Goal: Task Accomplishment & Management: Use online tool/utility

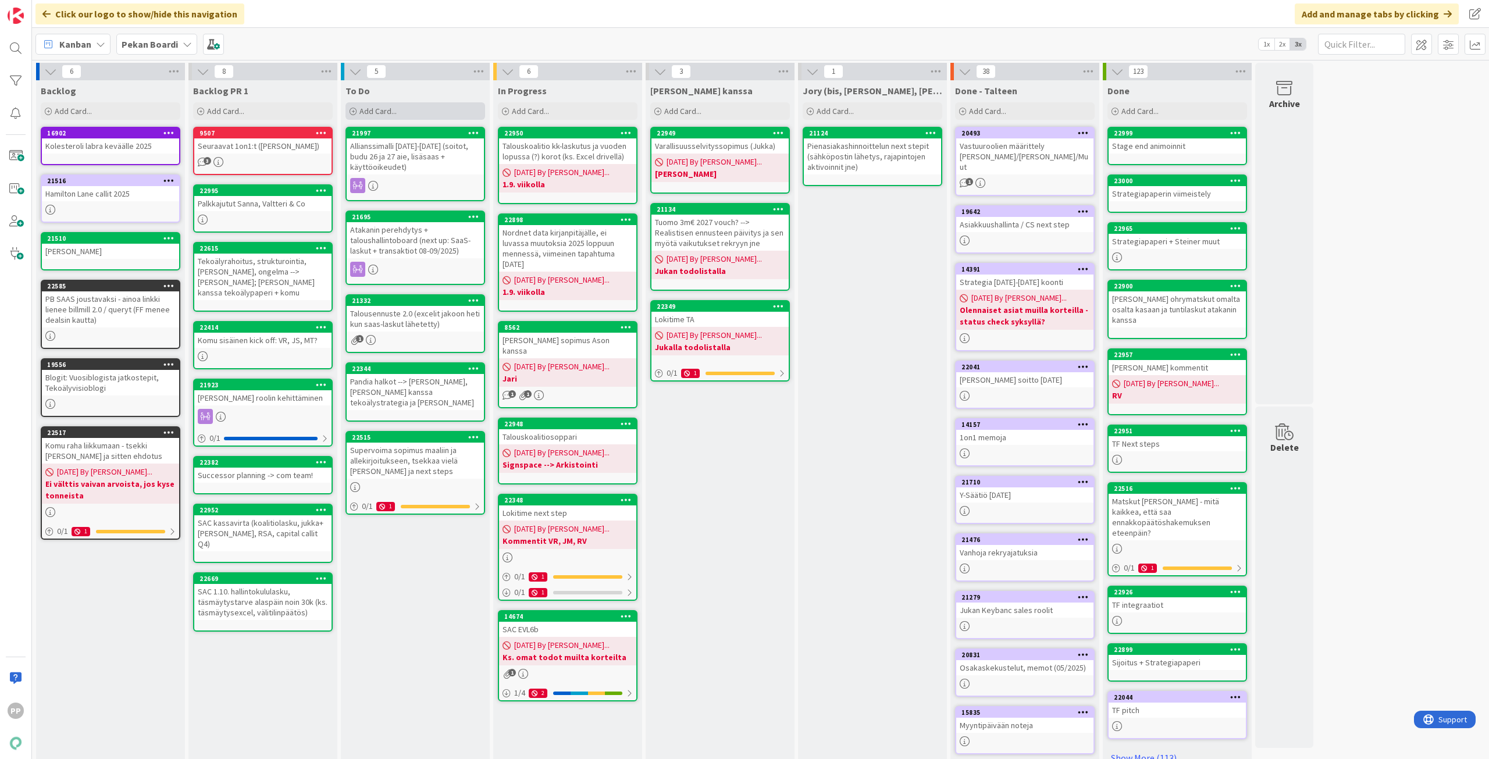
click at [381, 117] on div "Add Card..." at bounding box center [415, 110] width 140 height 17
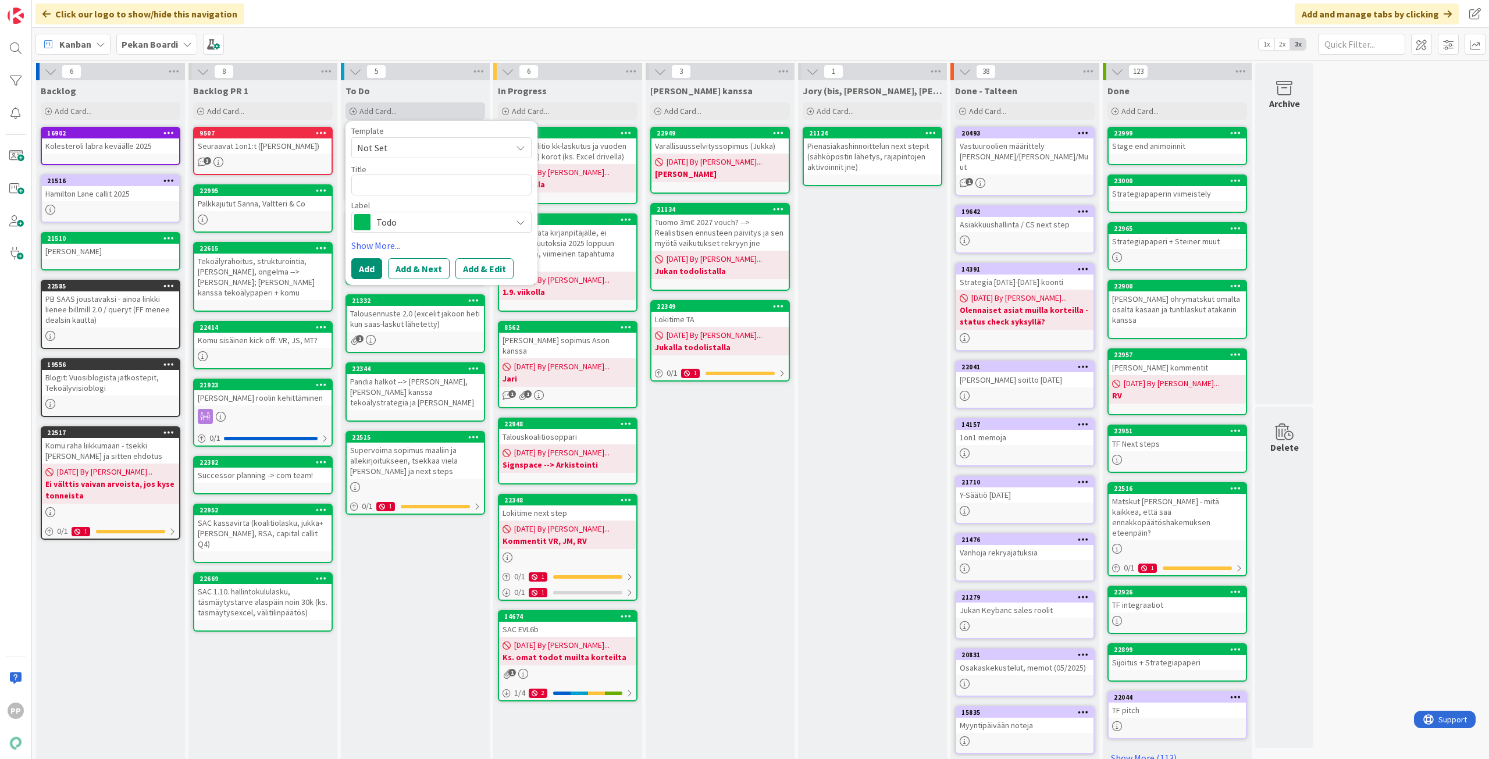
type textarea "x"
type textarea "T"
type textarea "x"
type textarea "Ti"
type textarea "x"
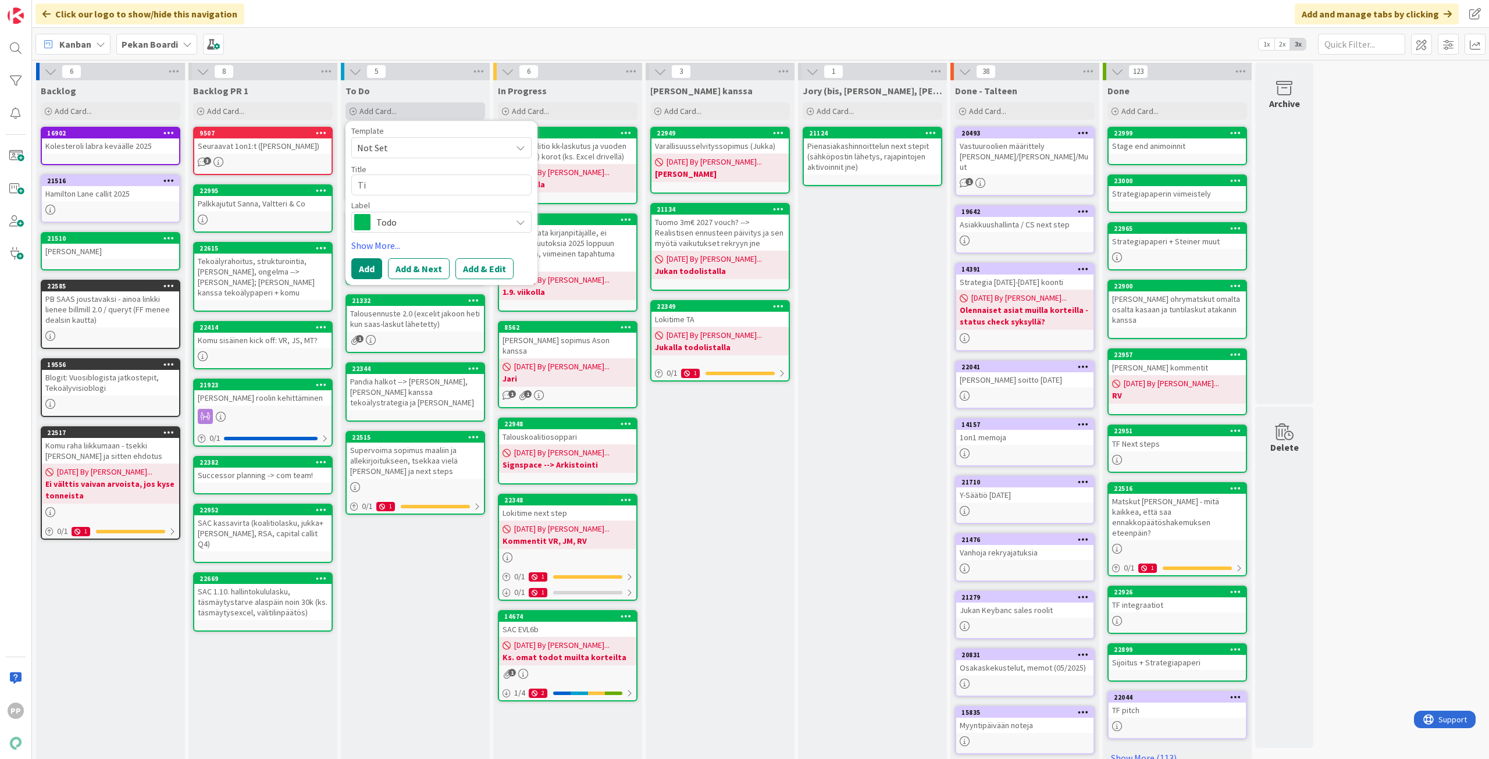
type textarea "Tim"
type textarea "x"
type textarea "Timo"
type textarea "x"
type textarea "Timo"
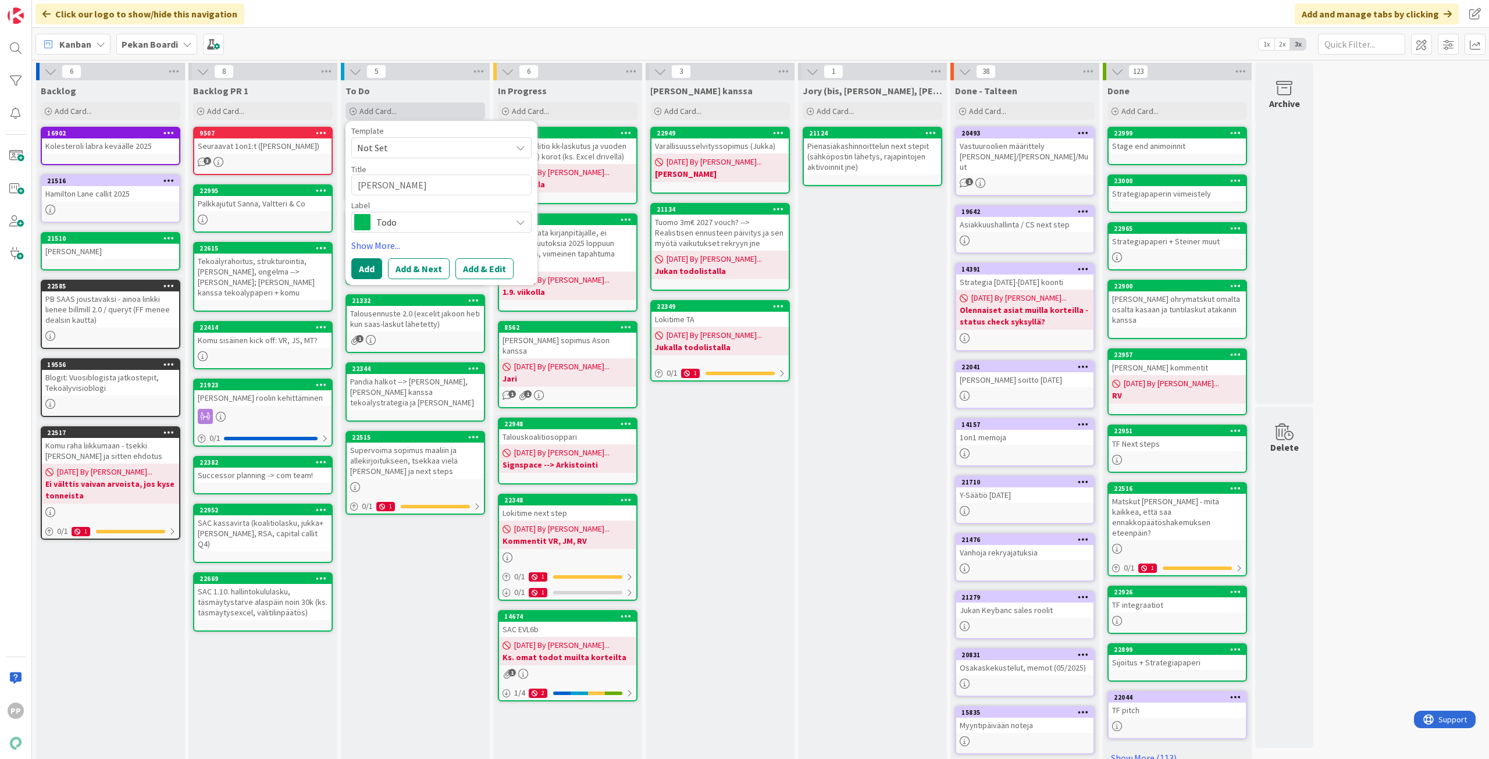
type textarea "x"
type textarea "Timo C"
type textarea "x"
type textarea "Timo Co"
type textarea "x"
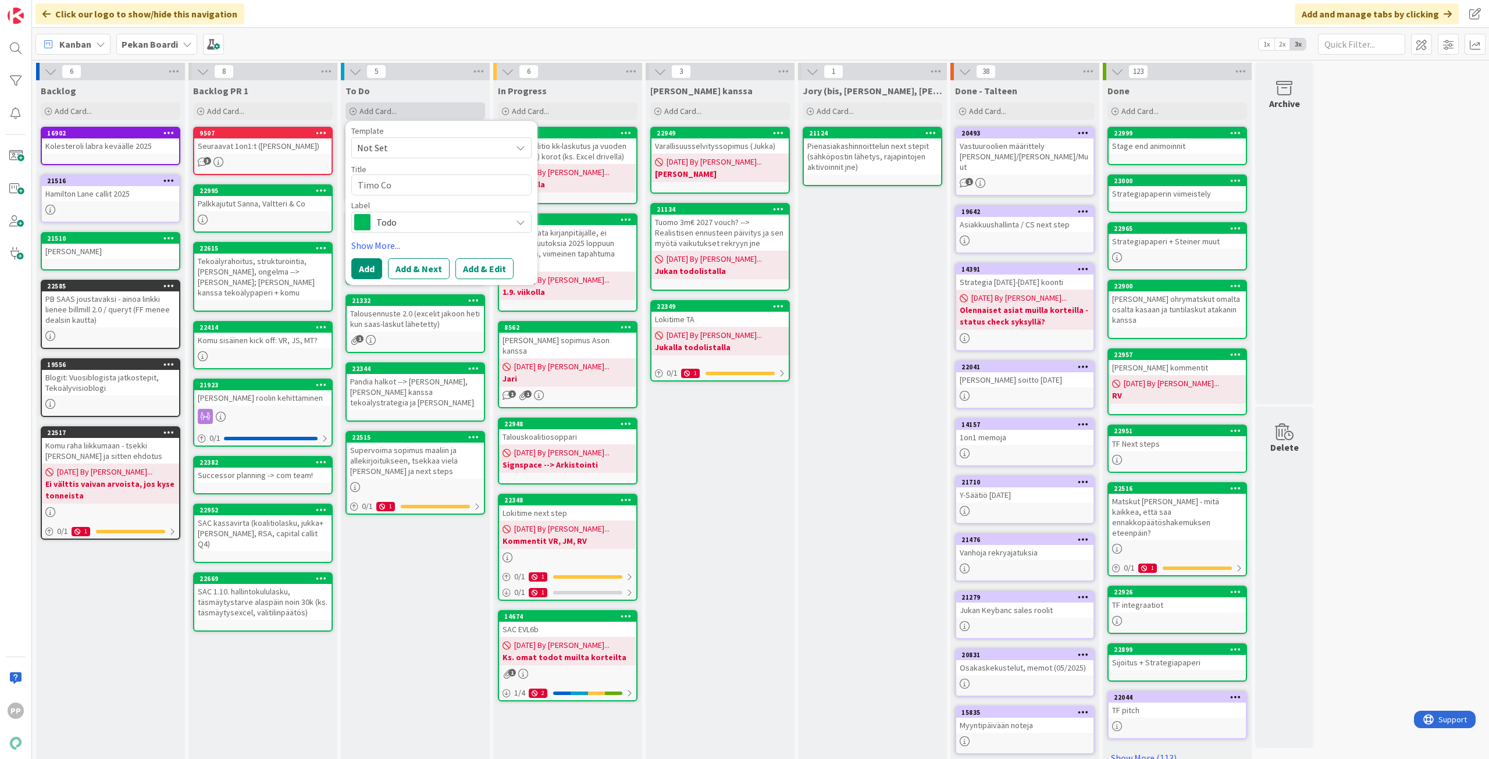
type textarea "Timo Col"
type textarea "x"
type textarea "Timo Coll"
type textarea "x"
type textarea "Timo Colli"
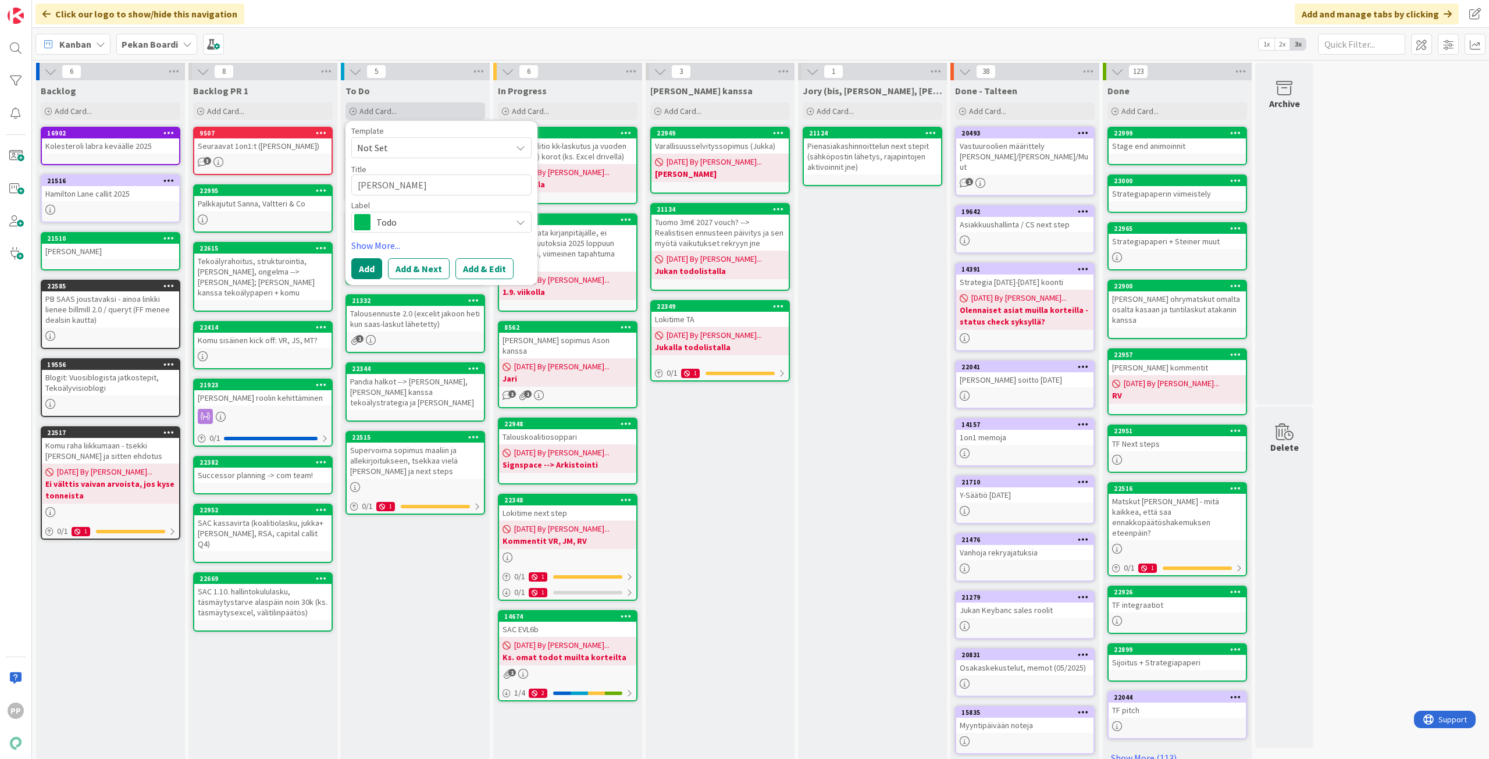
type textarea "x"
type textarea "Timo Collie"
type textarea "x"
type textarea "Timo Collier"
type textarea "x"
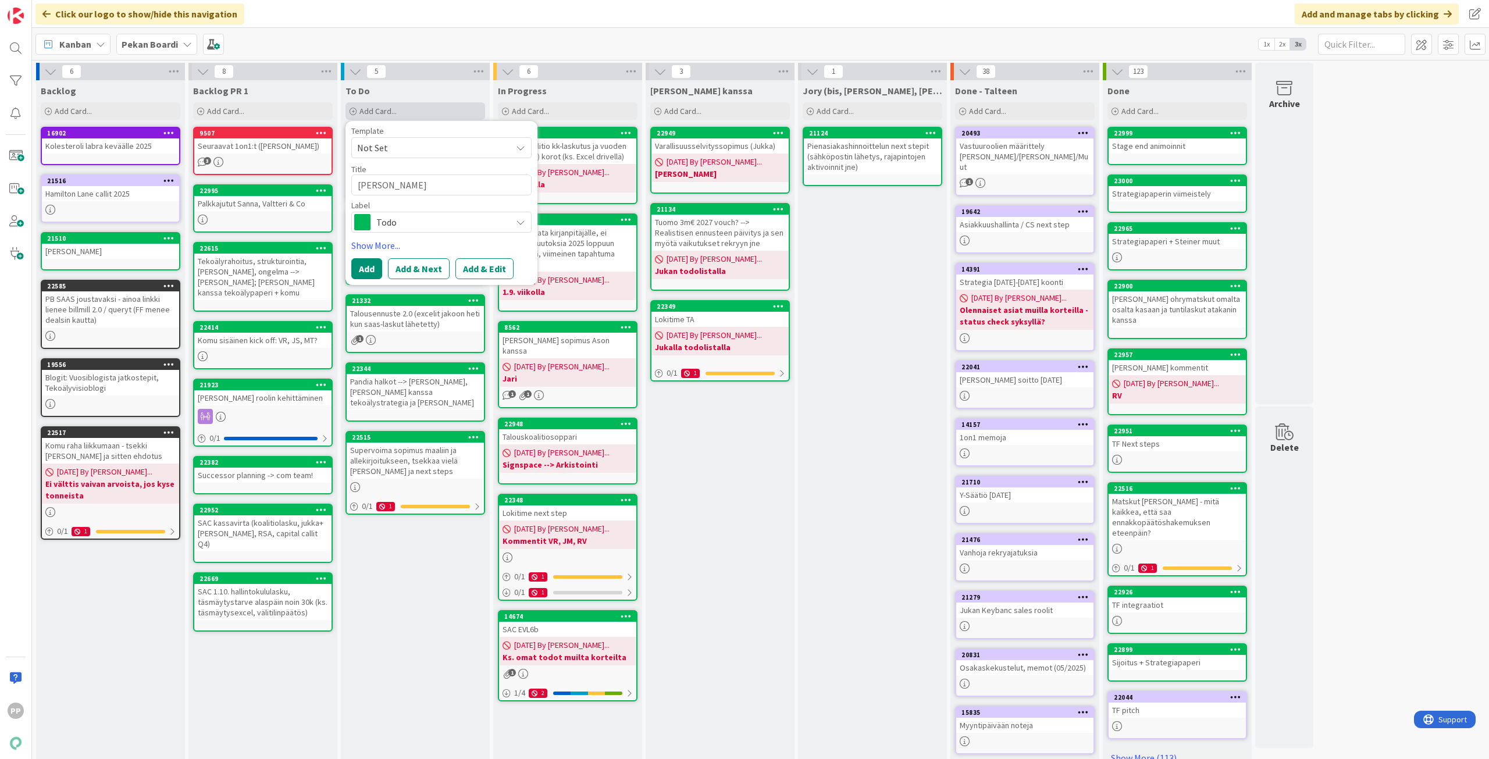
type textarea "Timo Colliers"
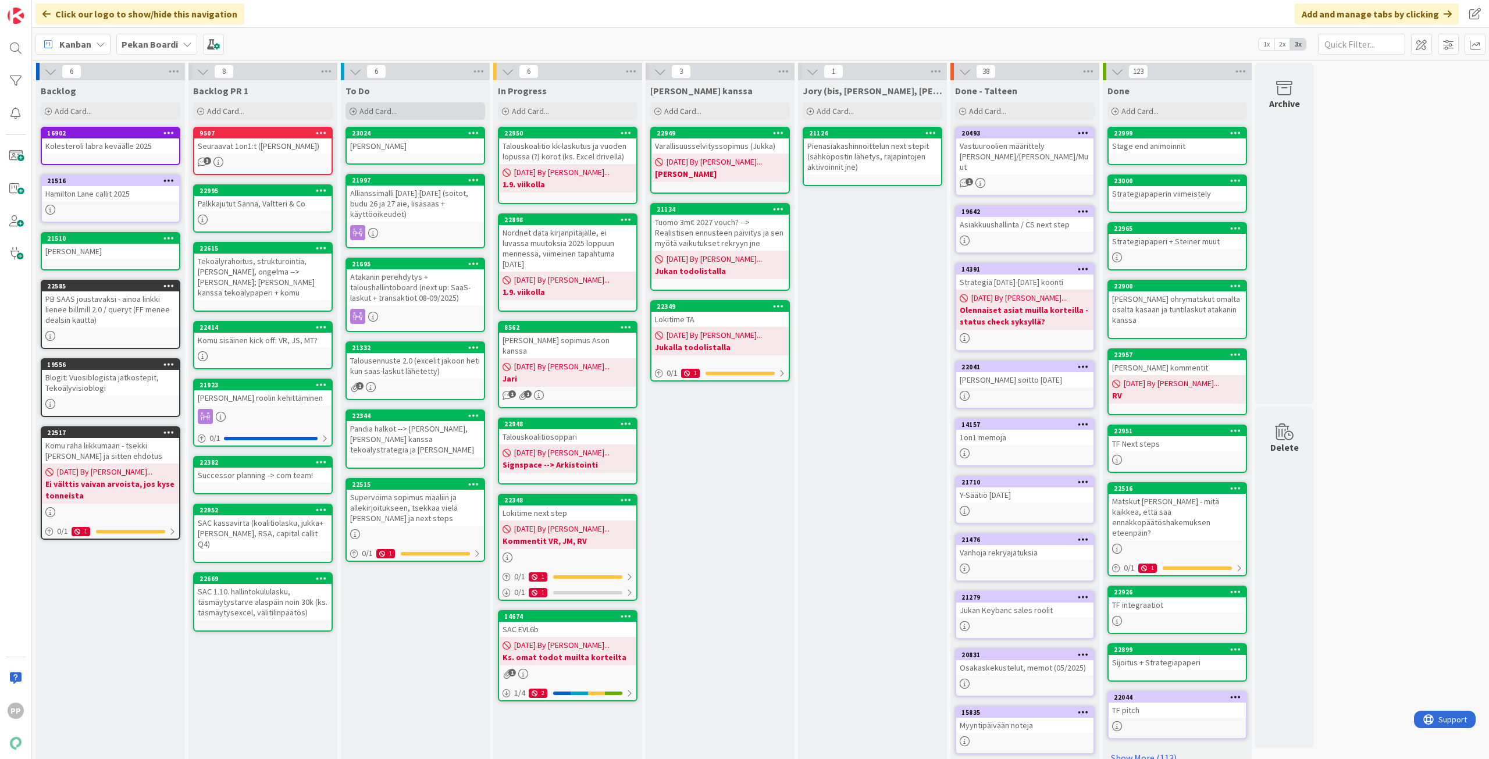
click at [397, 116] on div "Add Card..." at bounding box center [415, 110] width 140 height 17
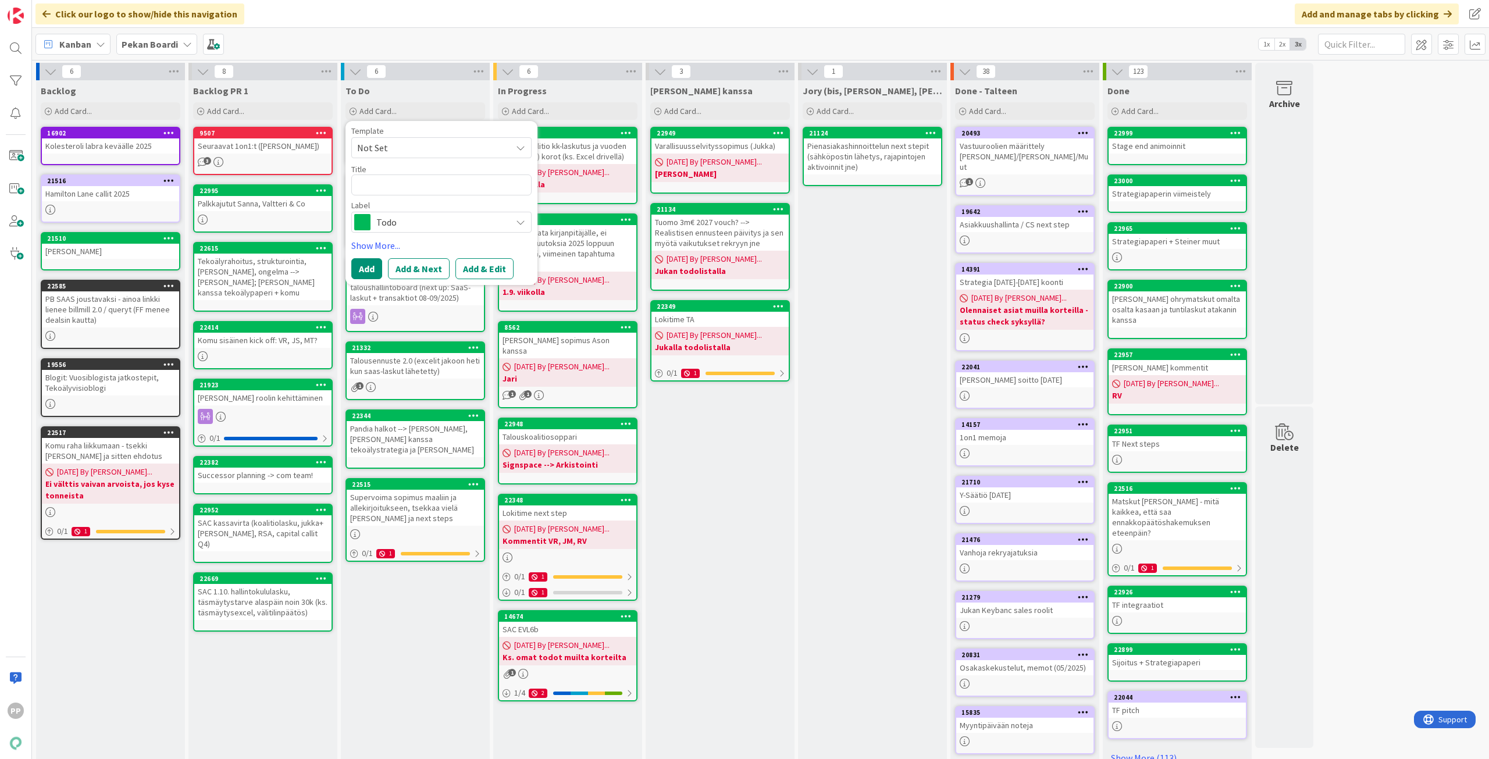
type textarea "x"
type textarea "C"
type textarea "x"
type textarea "Cl"
type textarea "x"
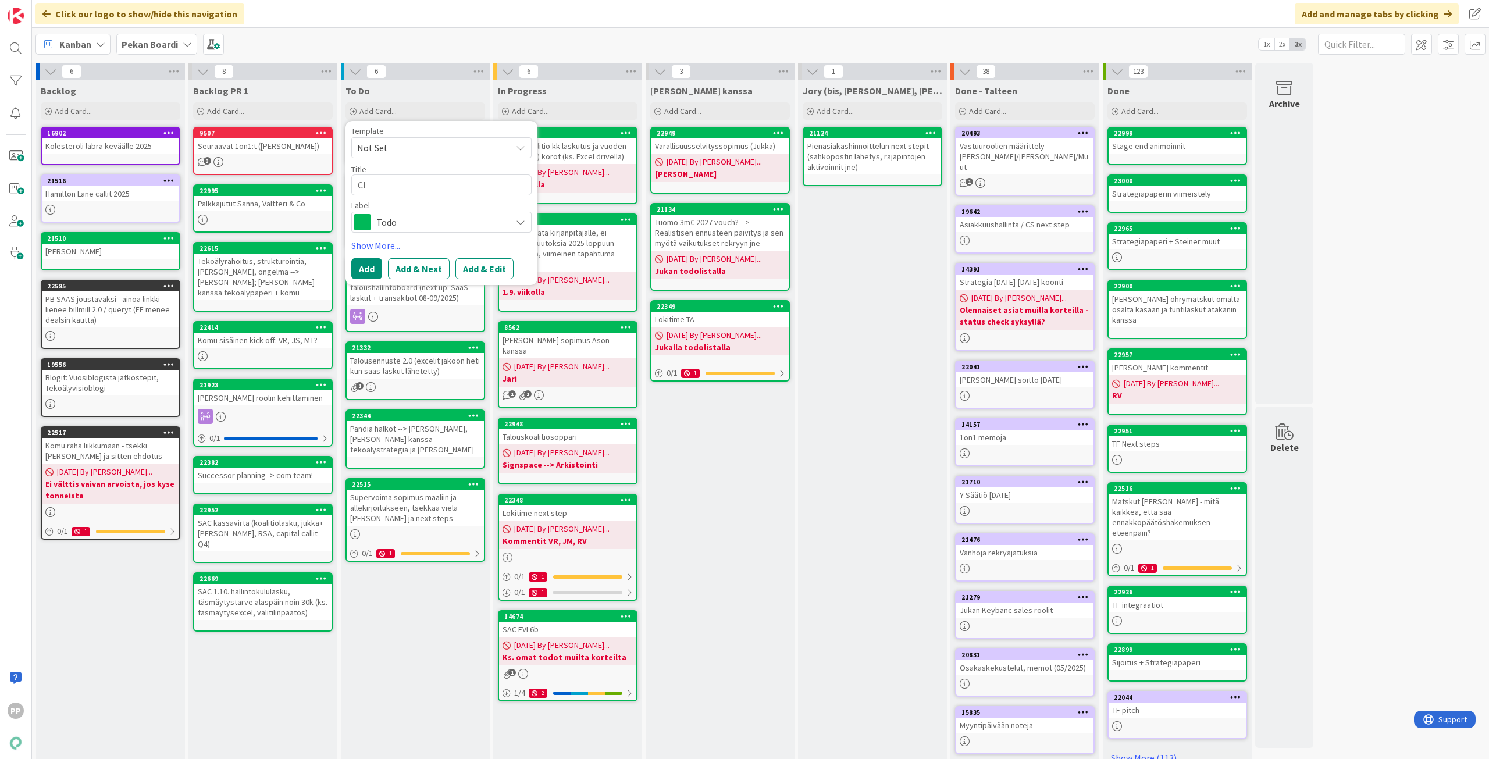
type textarea "Clo"
type textarea "x"
type textarea "Clou"
type textarea "x"
type textarea "Cloud"
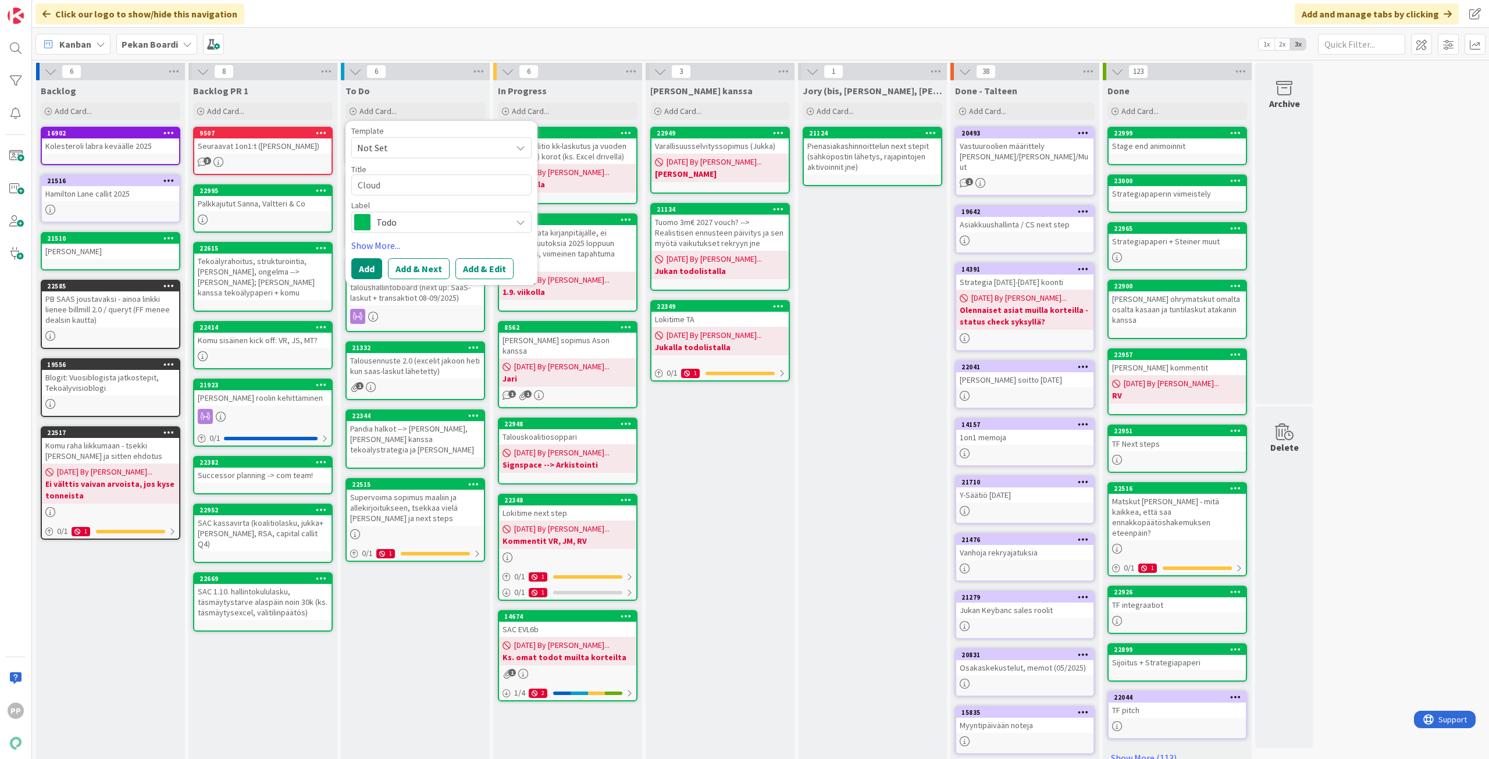
type textarea "x"
type textarea "Cloud"
type textarea "x"
type textarea "Cloud s"
type textarea "x"
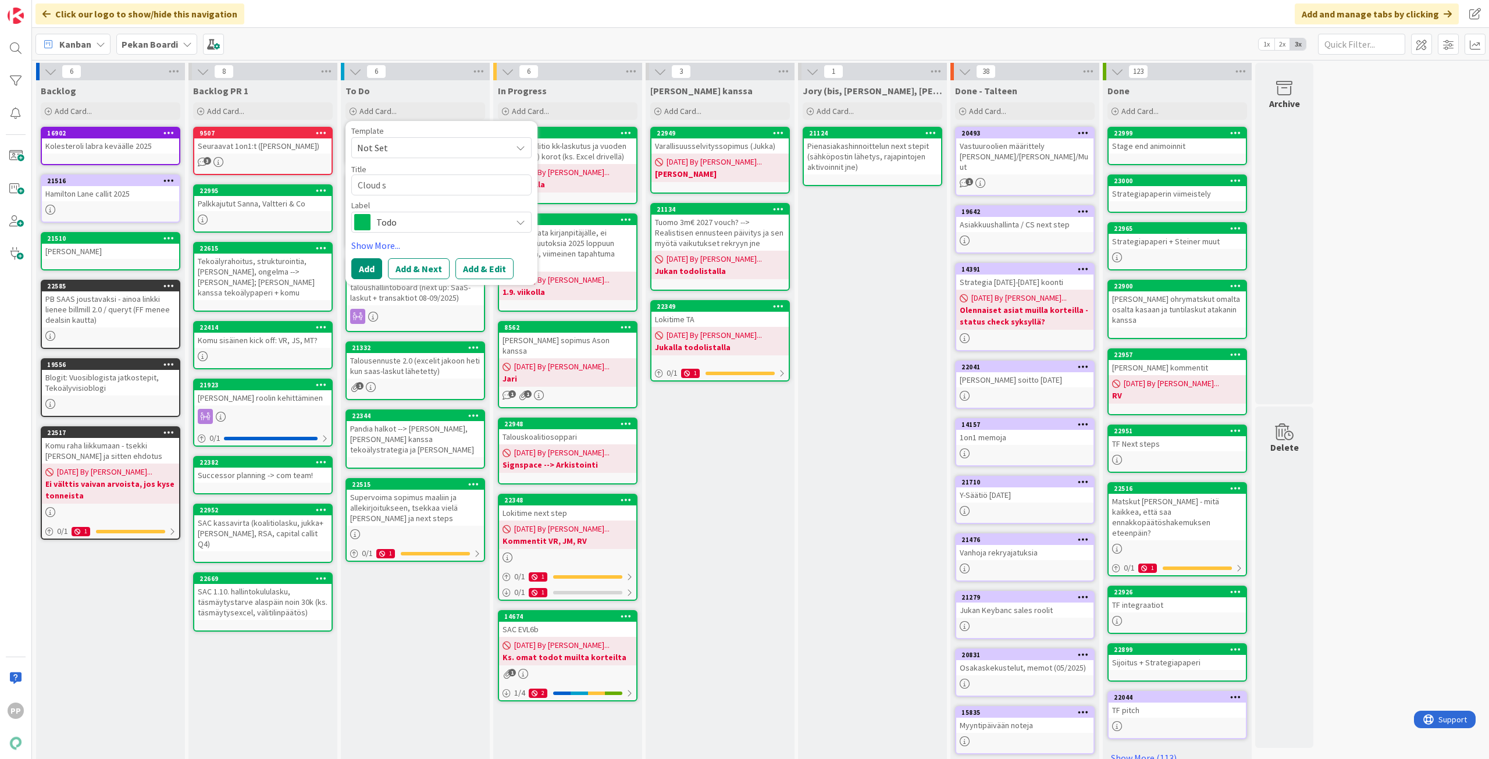
type textarea "Cloud st"
type textarea "x"
type textarea "Cloud sta"
type textarea "x"
type textarea "Cloud stag"
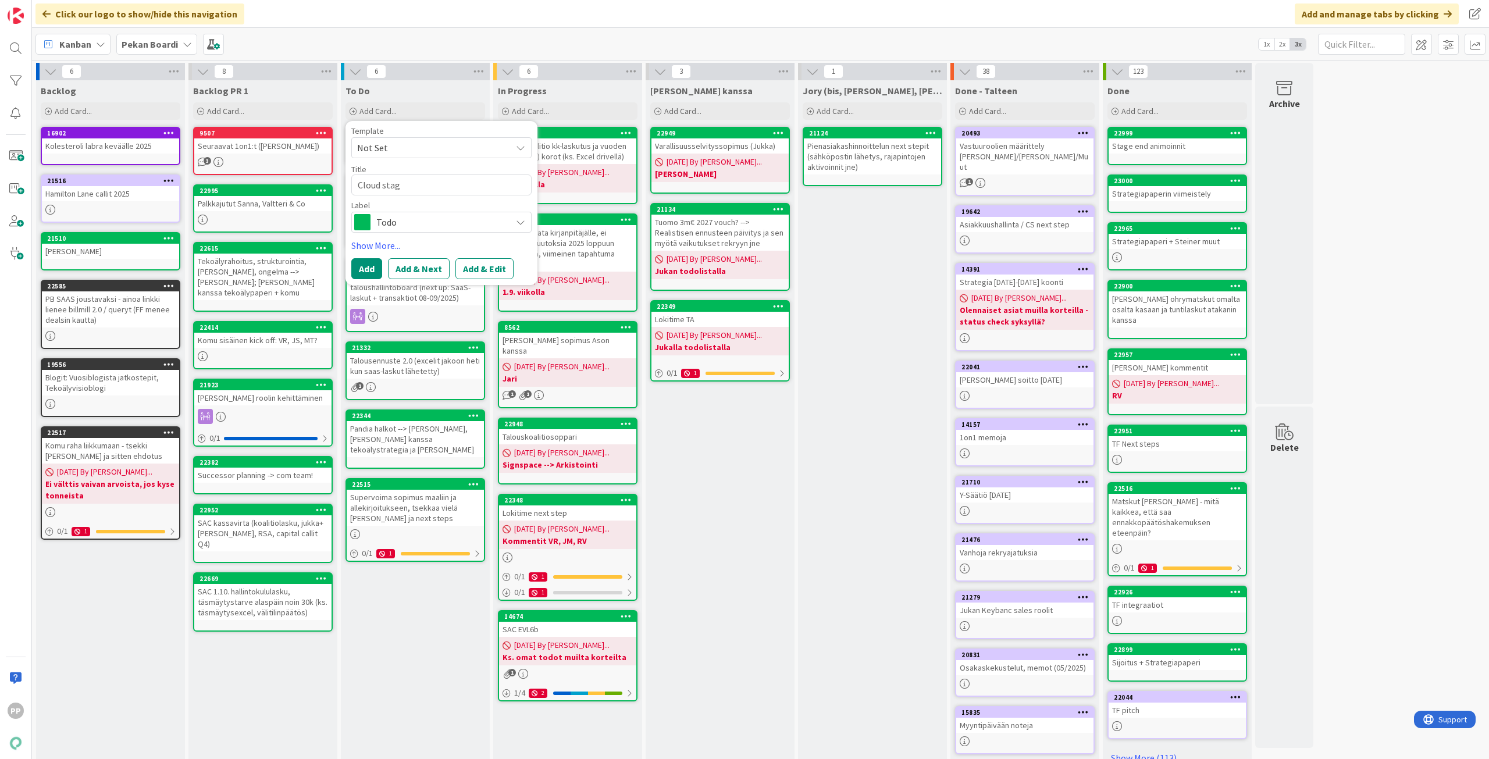
type textarea "x"
type textarea "Cloud stage"
type textarea "x"
type textarea "Cloud stage"
type textarea "x"
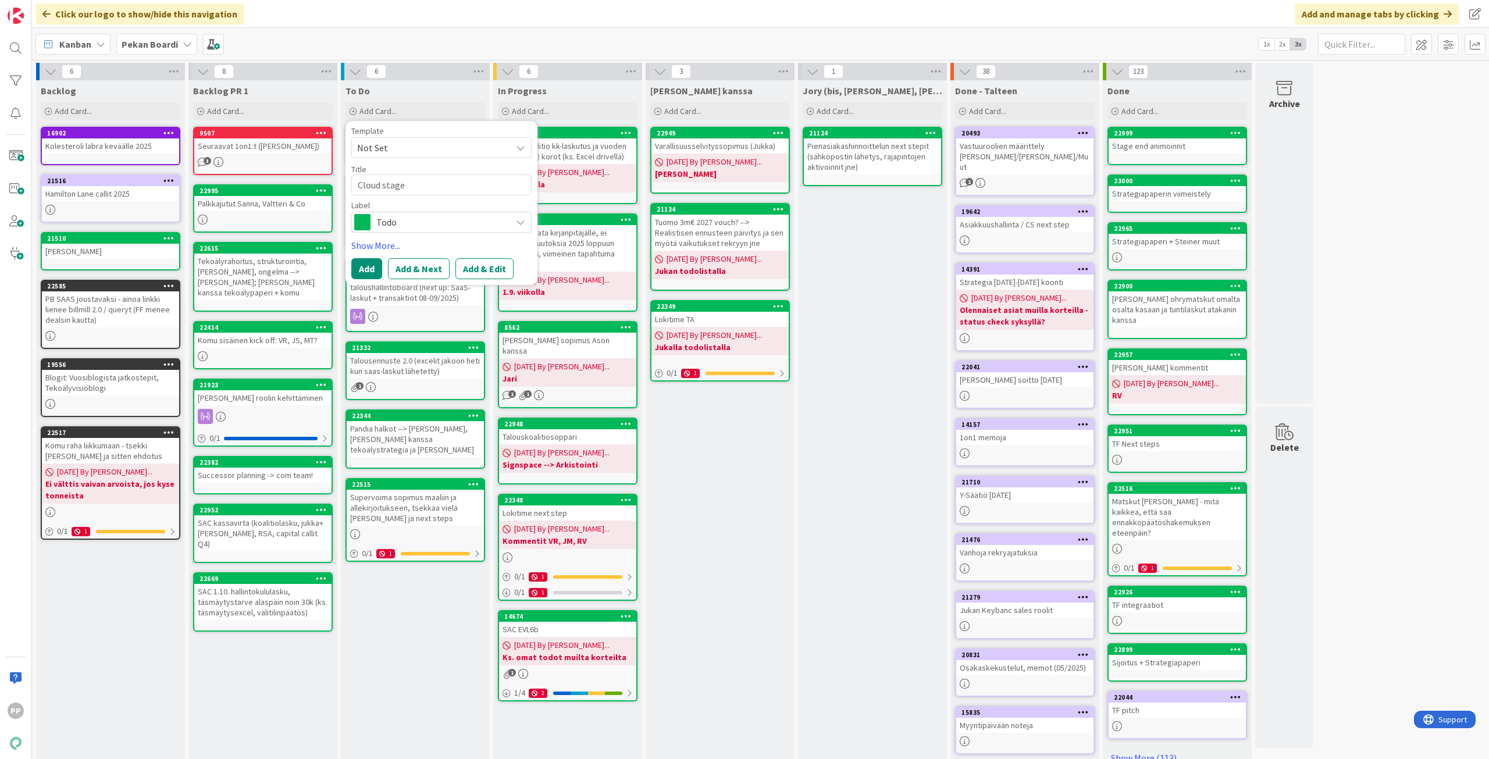
type textarea "Cloud stage e"
type textarea "x"
type textarea "Cloud stage en"
type textarea "x"
type textarea "Cloud stage end"
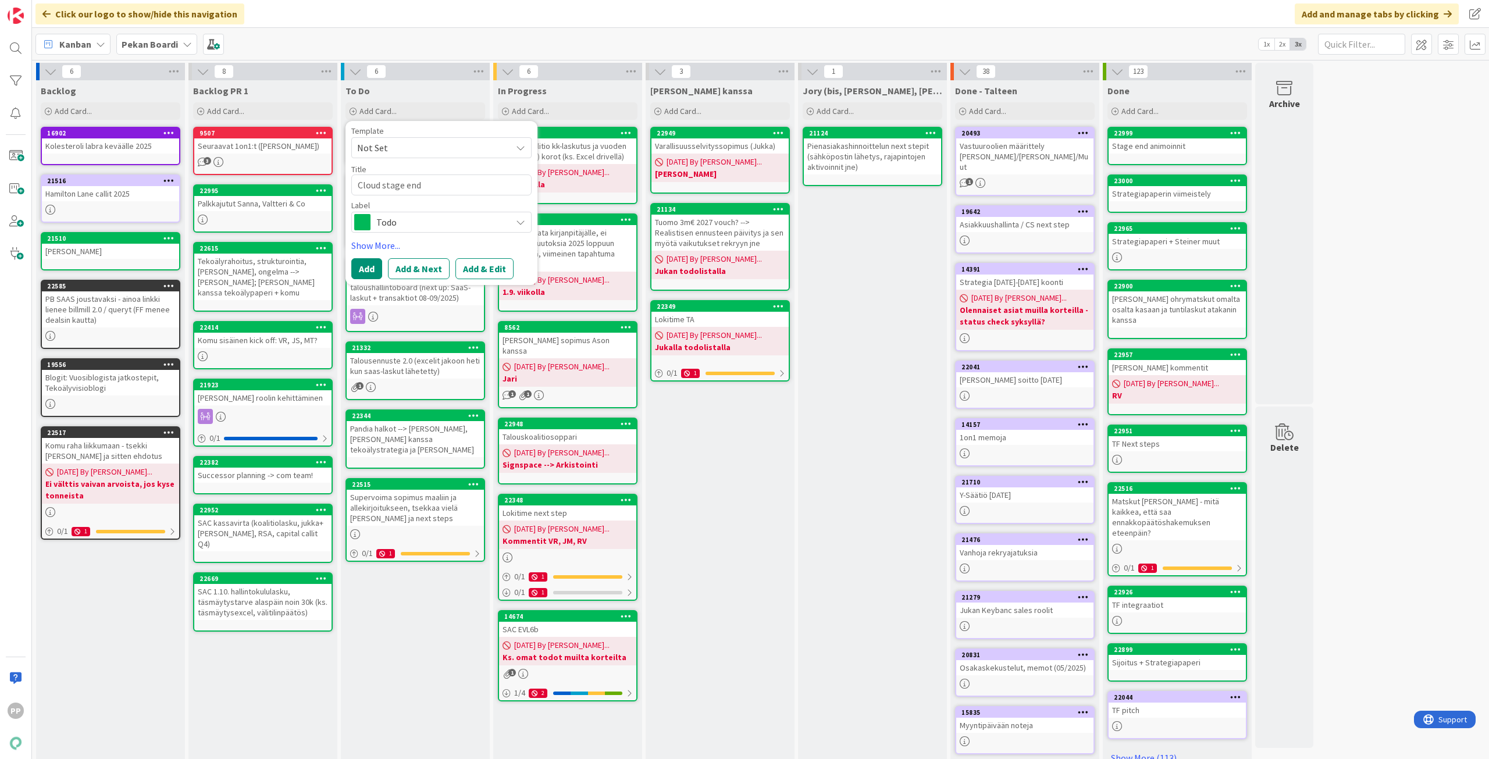
type textarea "x"
type textarea "Cloud stage end"
type textarea "x"
type textarea "Cloud stage end j"
type textarea "x"
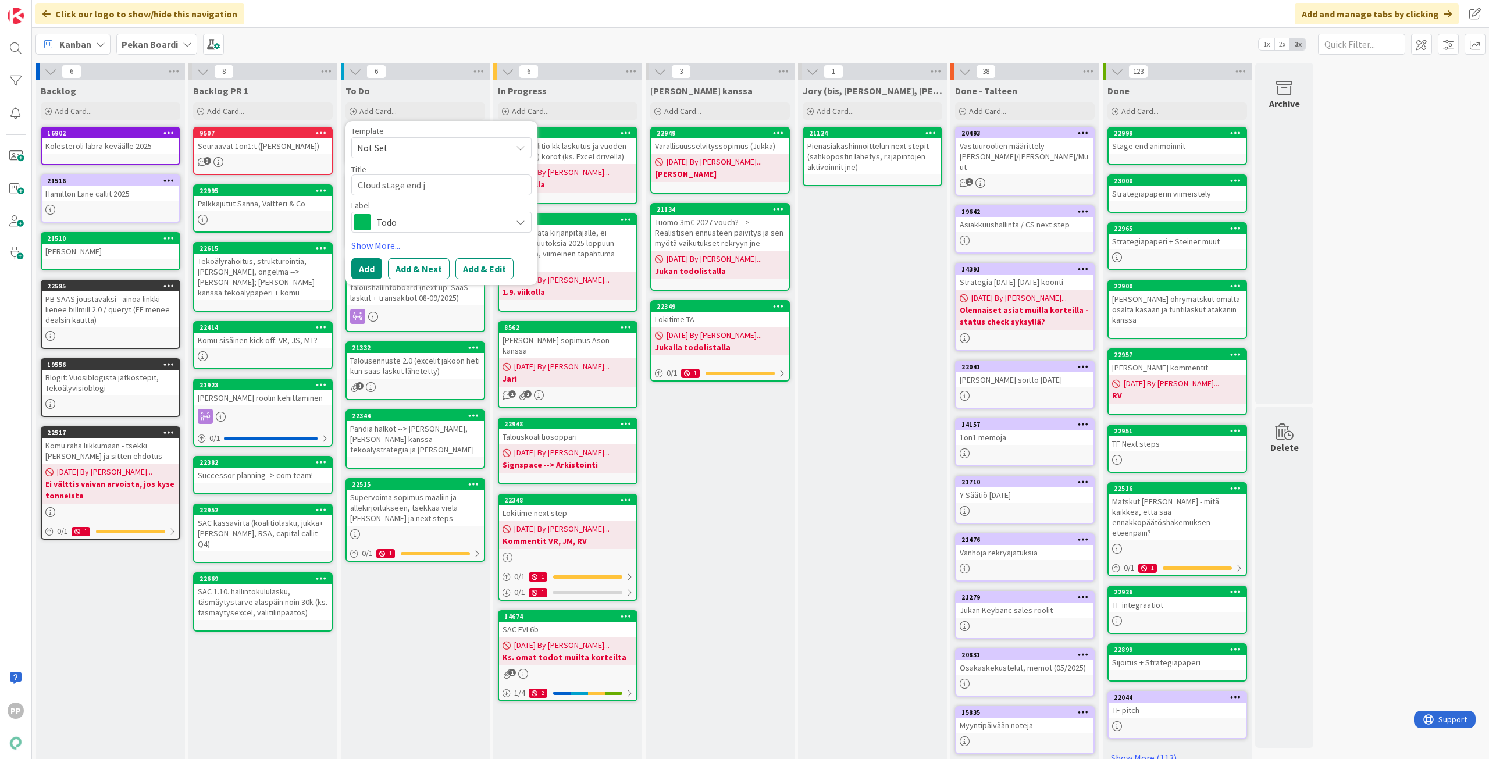
type textarea "Cloud stage end ja"
type textarea "x"
type textarea "Cloud stage end ja"
type textarea "x"
type textarea "Cloud stage end ja T"
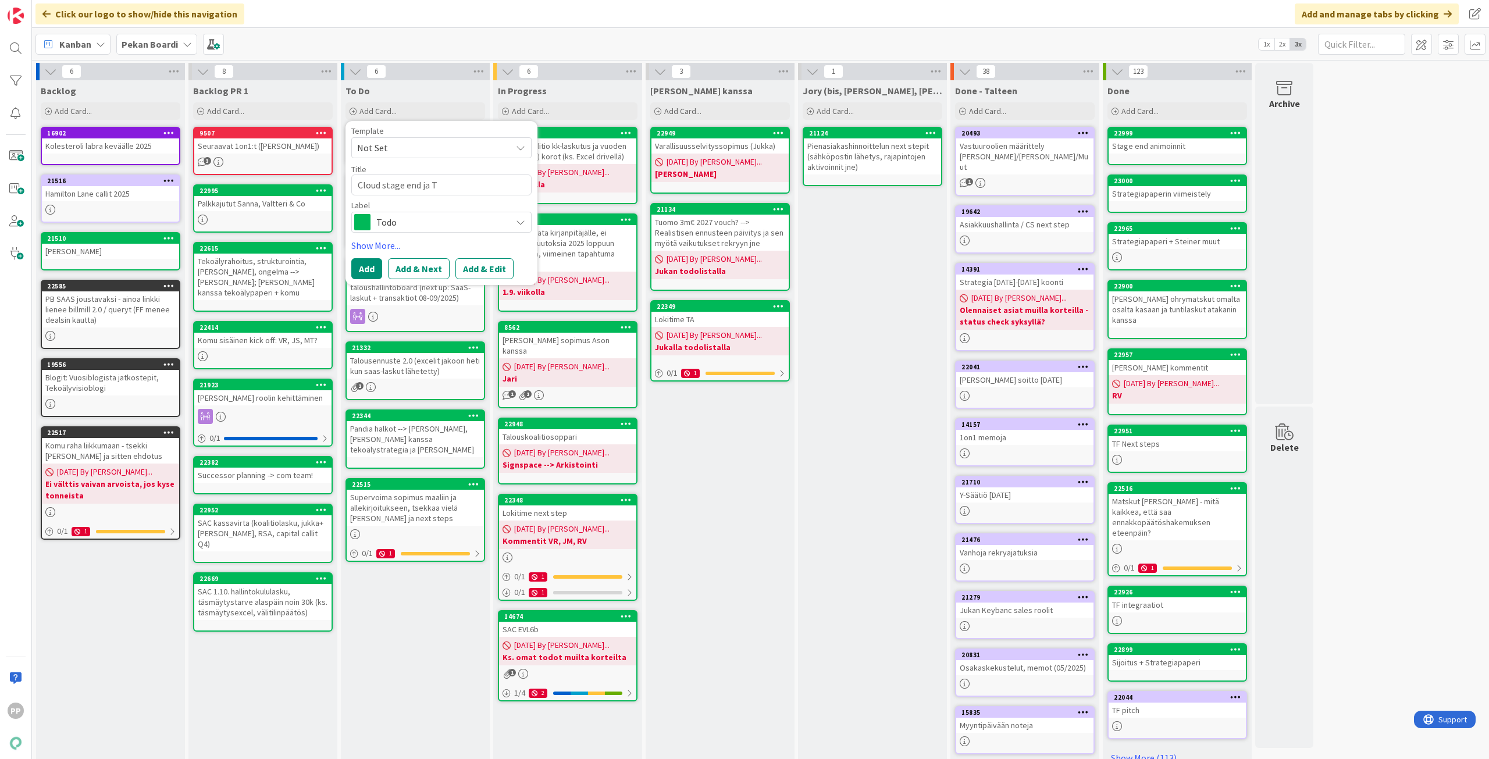
type textarea "x"
type textarea "Cloud stage end ja Ti"
type textarea "x"
type textarea "Cloud stage end ja Tim"
type textarea "x"
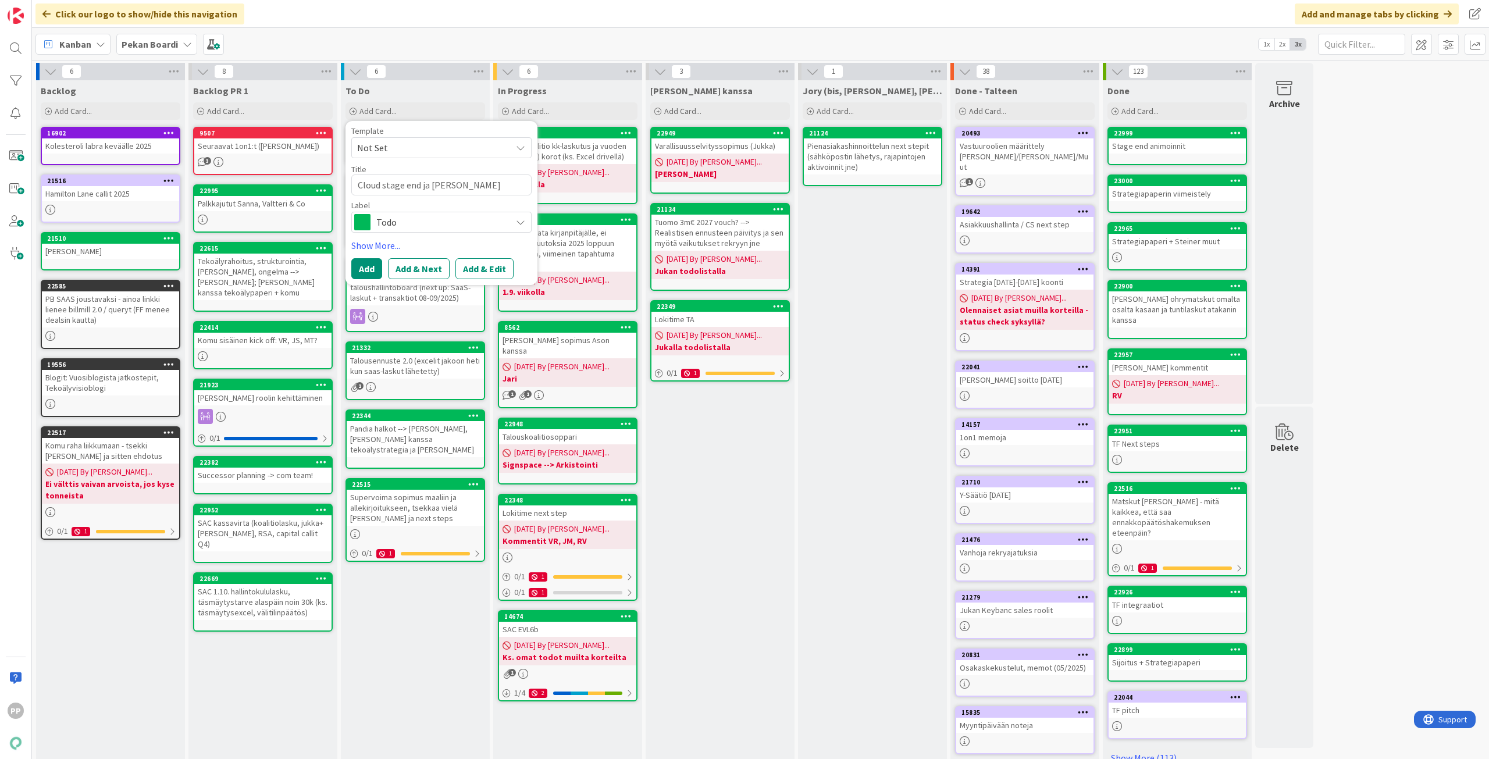
type textarea "Cloud stage end ja Timo"
drag, startPoint x: 459, startPoint y: 186, endPoint x: 431, endPoint y: 210, distance: 36.7
click at [431, 210] on div "Template Not Set Title 23 / 128 Cloud stage end ja Timo Label Todo" at bounding box center [441, 180] width 180 height 106
type textarea "x"
type textarea "Cloud stage end ja Mi"
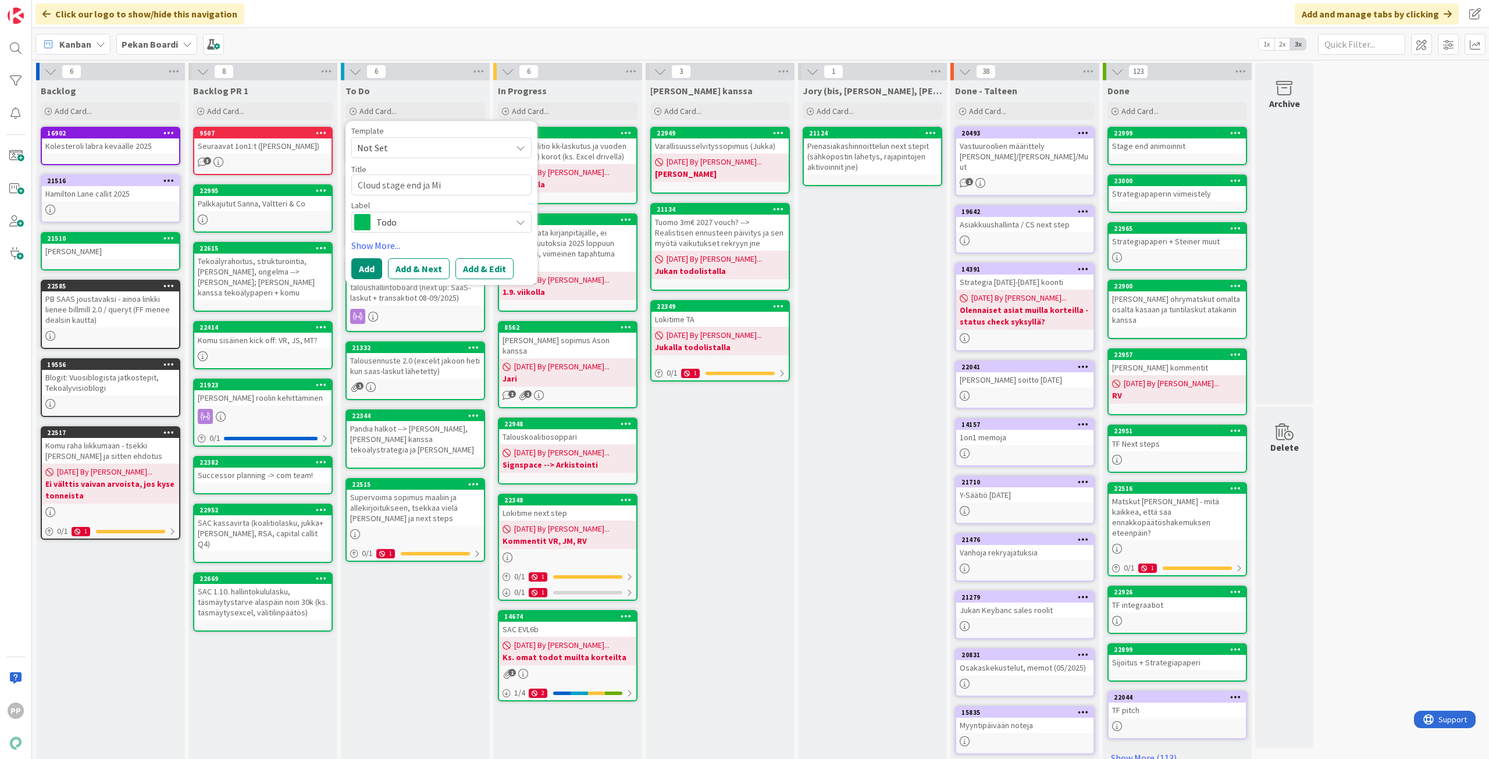
type textarea "x"
type textarea "Cloud stage end ja Mik"
type textarea "x"
type textarea "Cloud stage end ja Mikal"
type textarea "x"
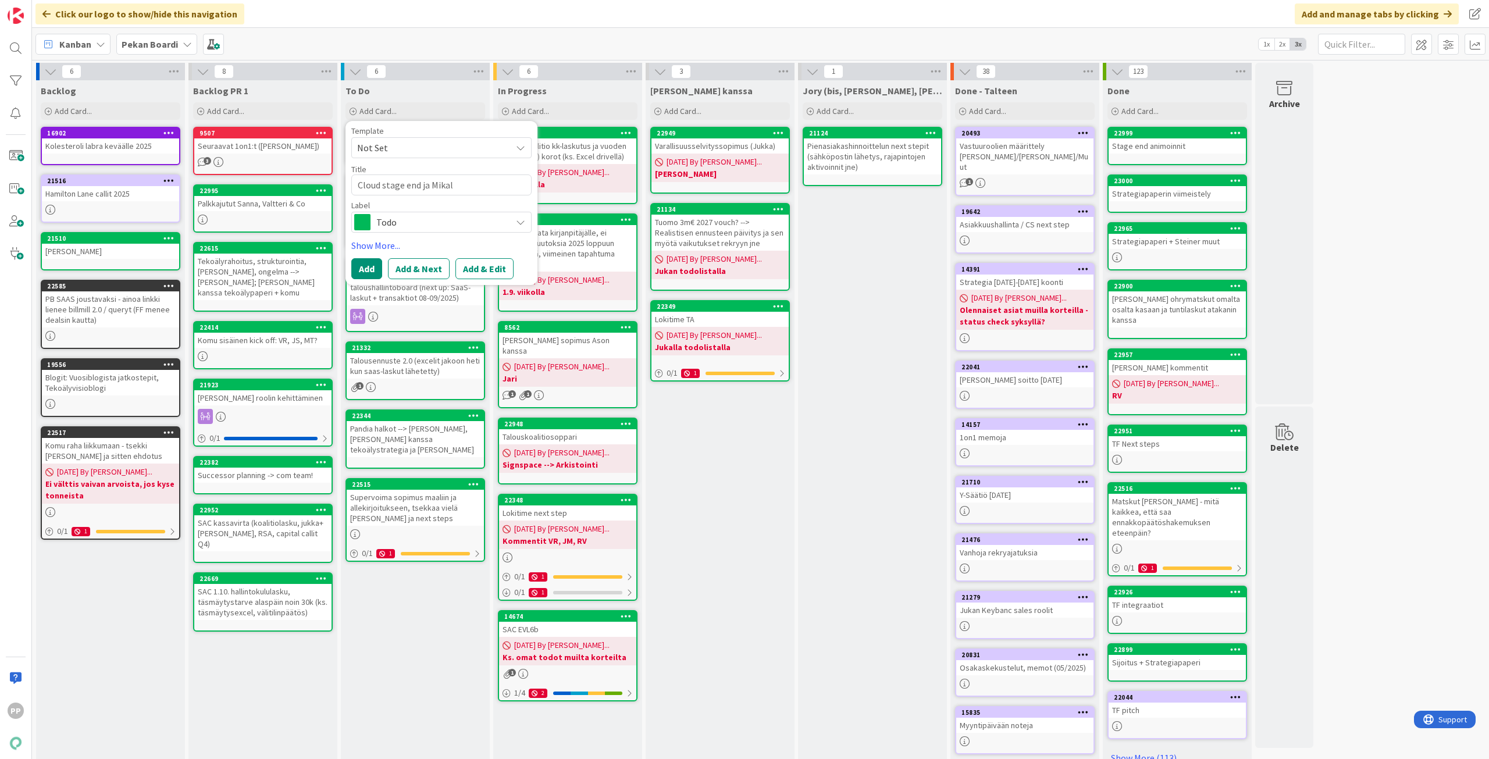
type textarea "Cloud stage end ja Mikalo"
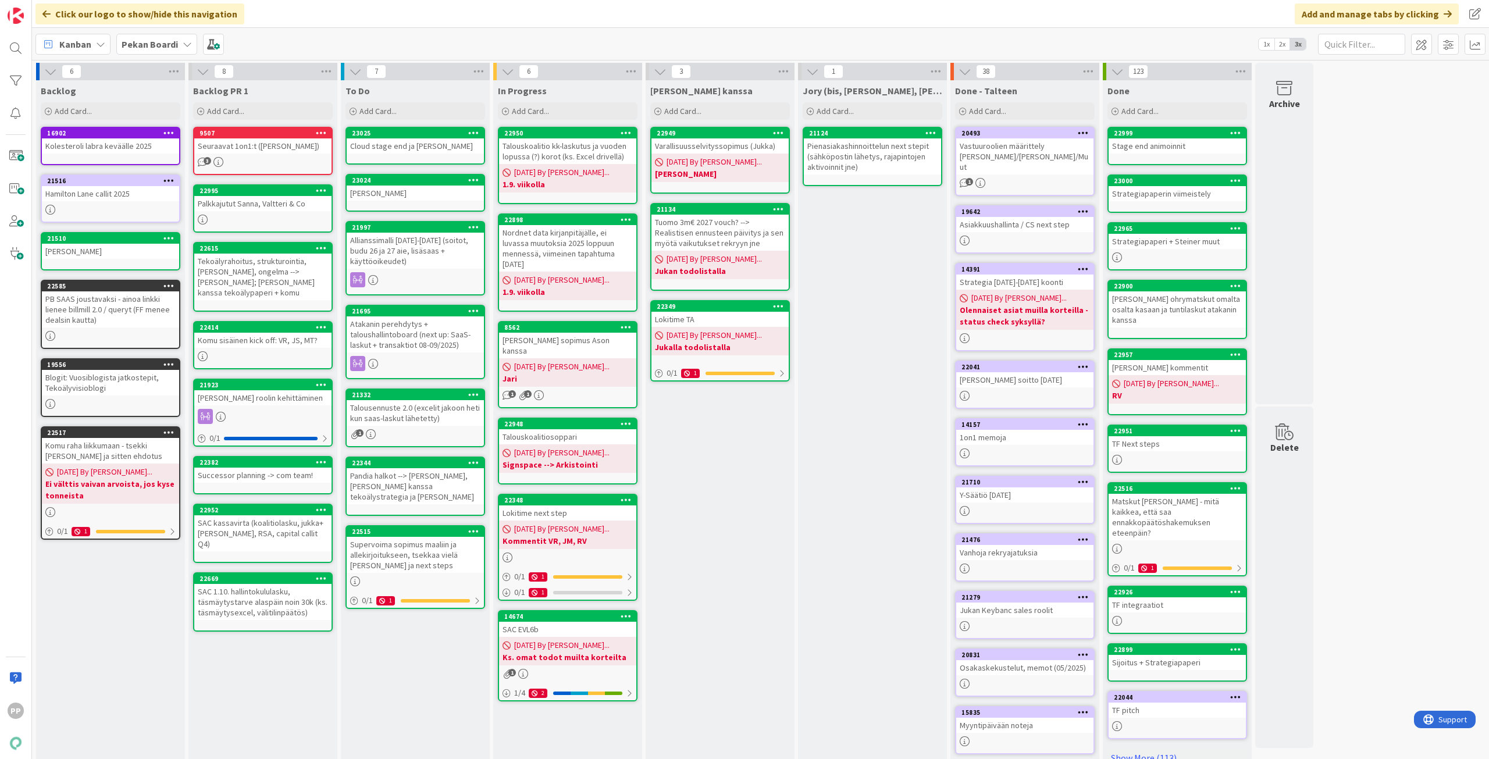
click at [423, 141] on div "Cloud stage end ja Mikalo" at bounding box center [415, 145] width 137 height 15
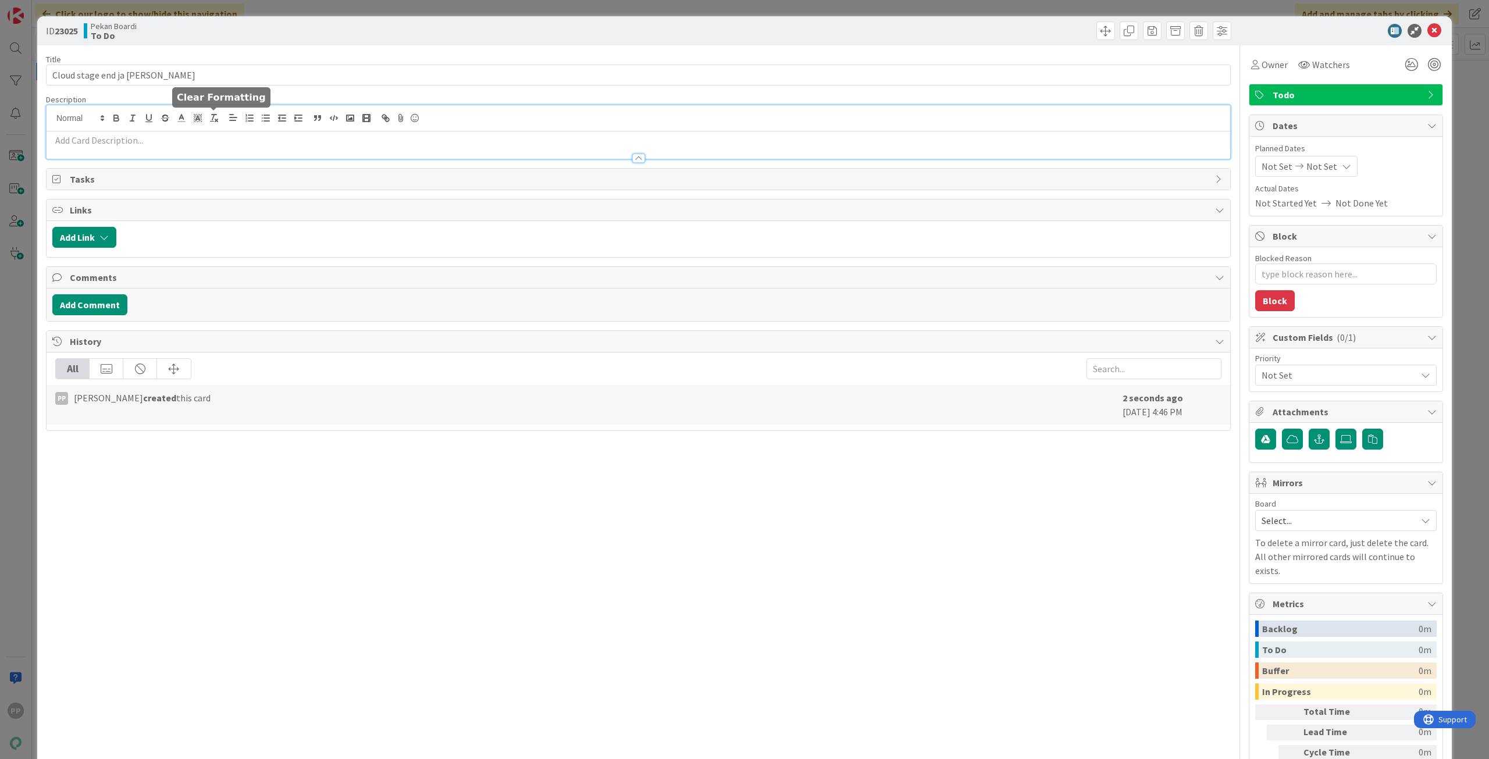
click at [221, 121] on div at bounding box center [638, 131] width 1183 height 53
click at [152, 148] on div at bounding box center [638, 153] width 1183 height 12
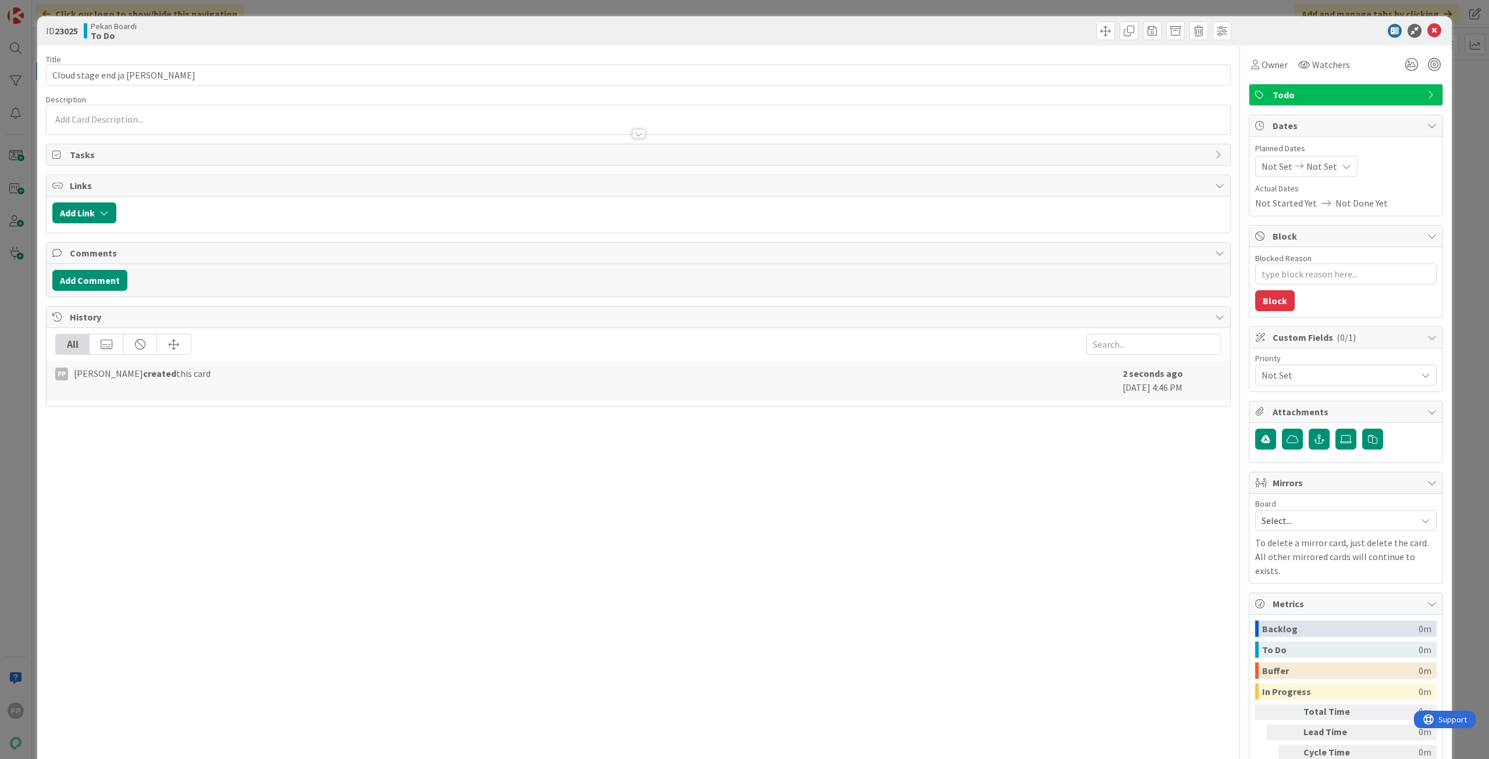
click at [144, 122] on div at bounding box center [638, 128] width 1183 height 12
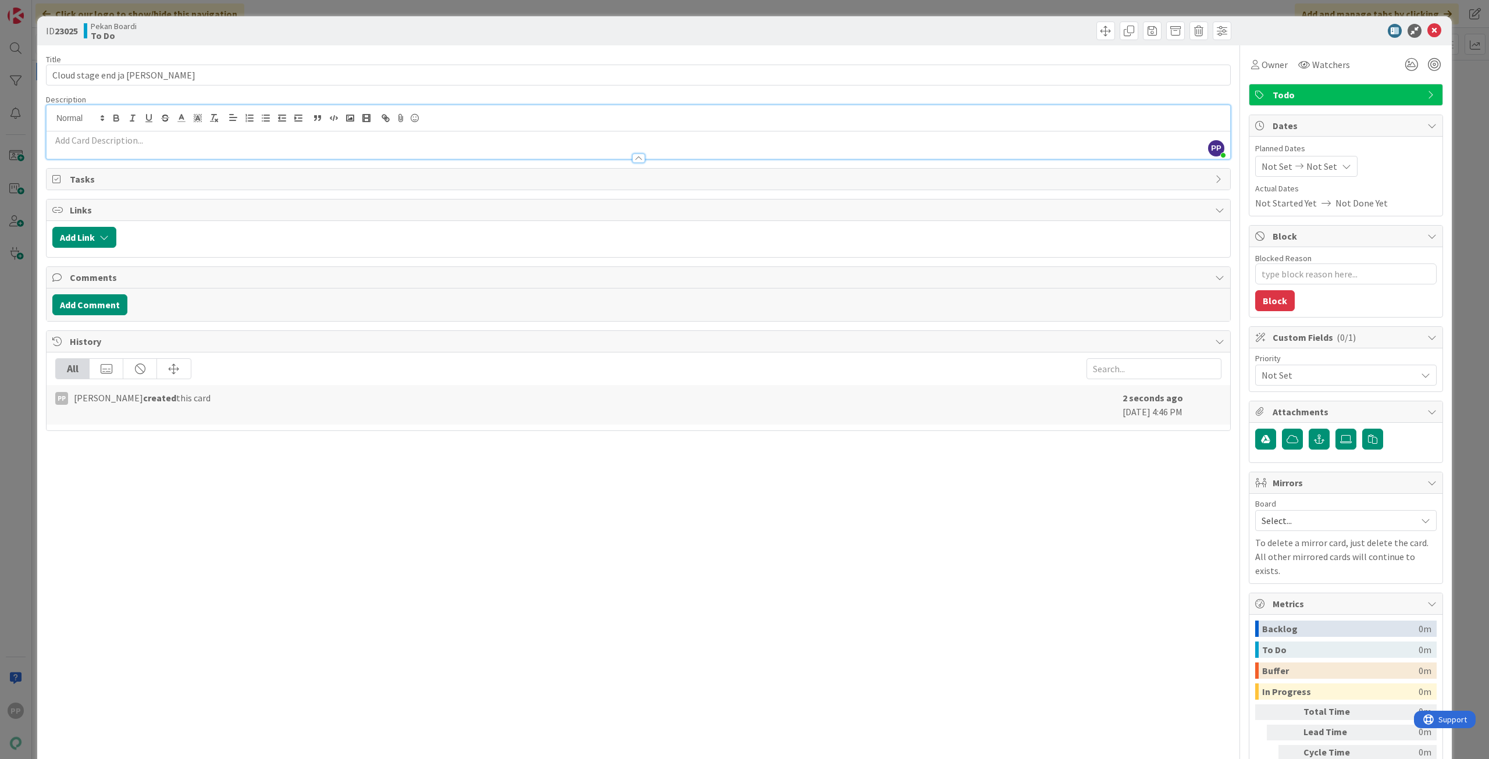
click at [115, 141] on p at bounding box center [638, 140] width 1172 height 13
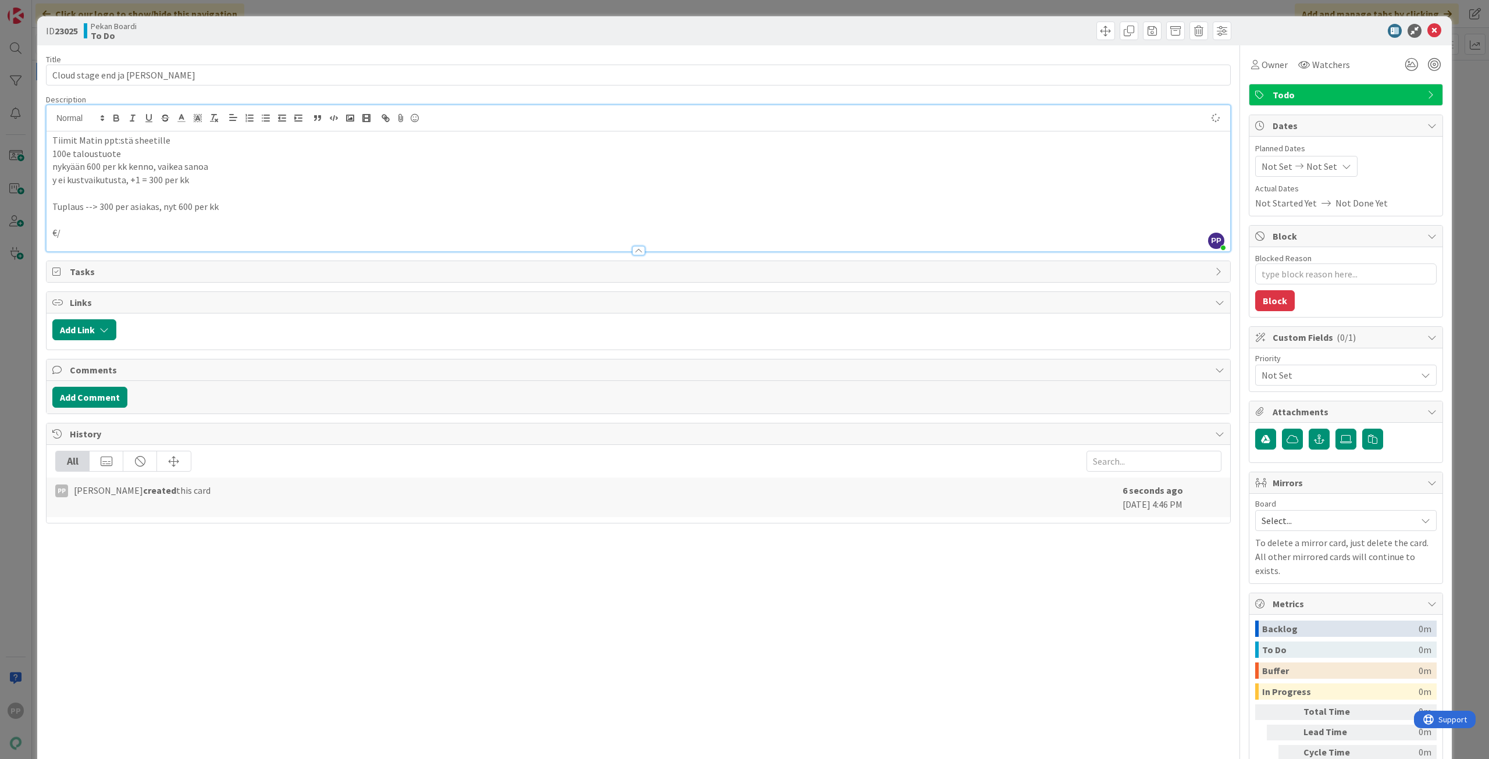
type textarea "x"
click at [142, 92] on div "Title 25 / 128 Cloud stage end ja Mikalo Description PP Pekka Paaskunta just jo…" at bounding box center [638, 429] width 1185 height 768
click at [169, 54] on div "Title 25 / 128" at bounding box center [638, 59] width 1185 height 10
drag, startPoint x: 273, startPoint y: 38, endPoint x: 303, endPoint y: 5, distance: 44.5
click at [274, 38] on div "Pekan Boardi To Do" at bounding box center [360, 31] width 552 height 19
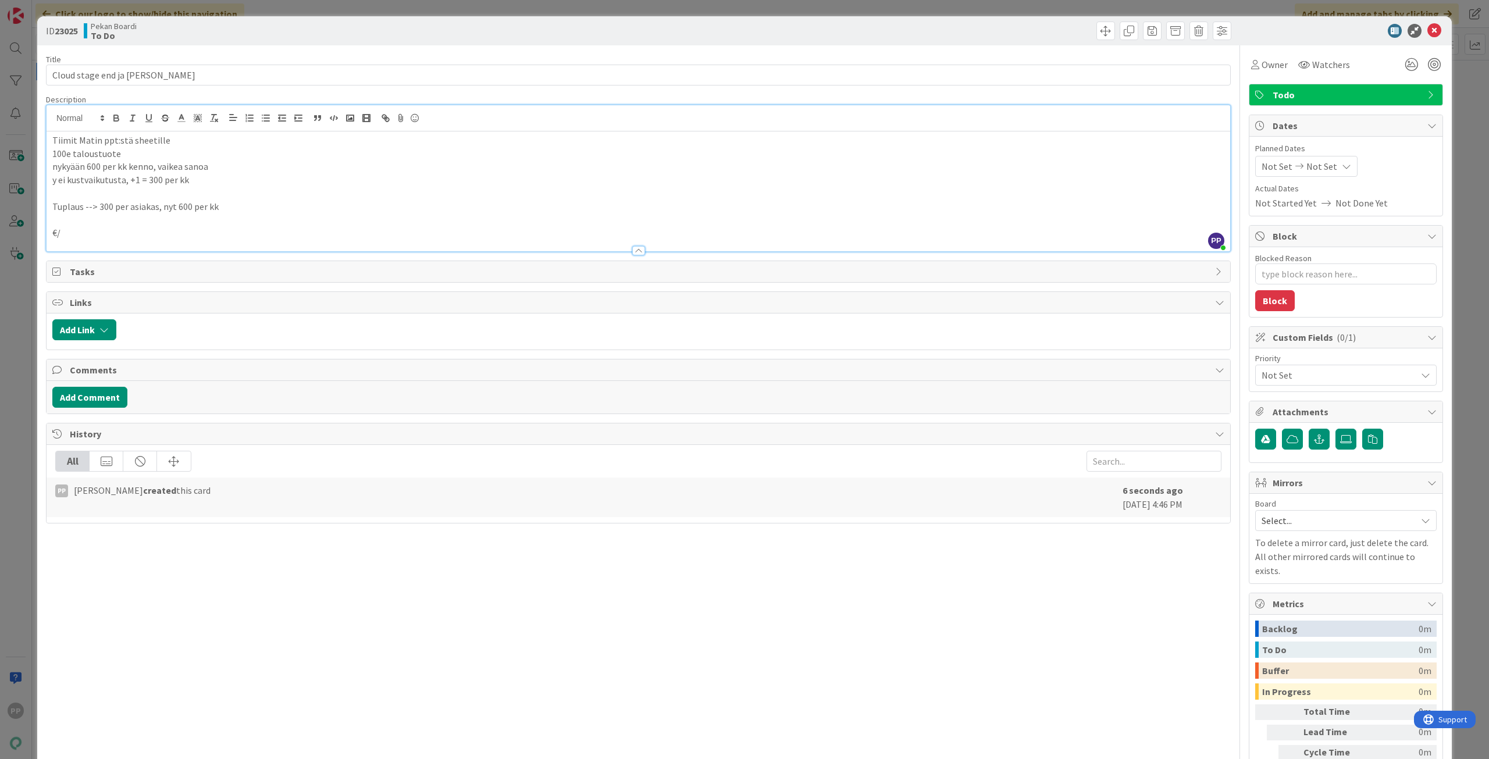
click at [303, 12] on div "ID 23025 Pekan Boardi To Do Title 25 / 128 Cloud stage end ja Mikalo Descriptio…" at bounding box center [744, 379] width 1489 height 759
